Goal: Find specific page/section: Find specific page/section

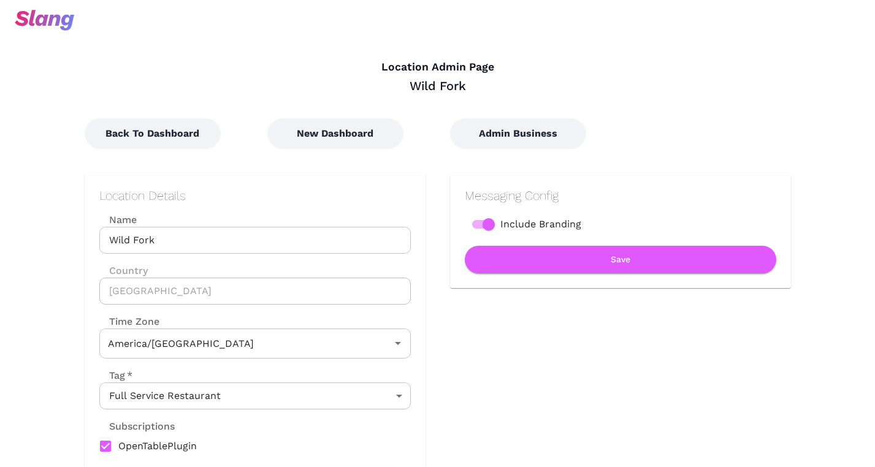
type input "Central Time"
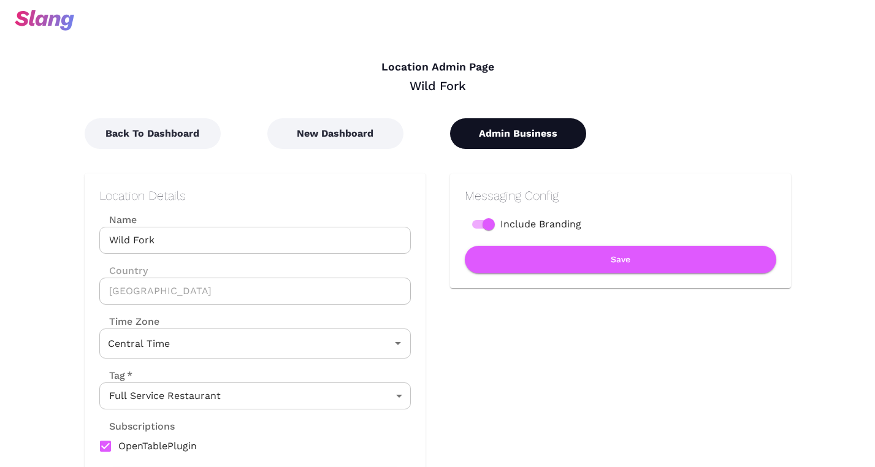
click at [524, 134] on button "Admin Business" at bounding box center [518, 133] width 136 height 31
